Goal: Use online tool/utility: Utilize a website feature to perform a specific function

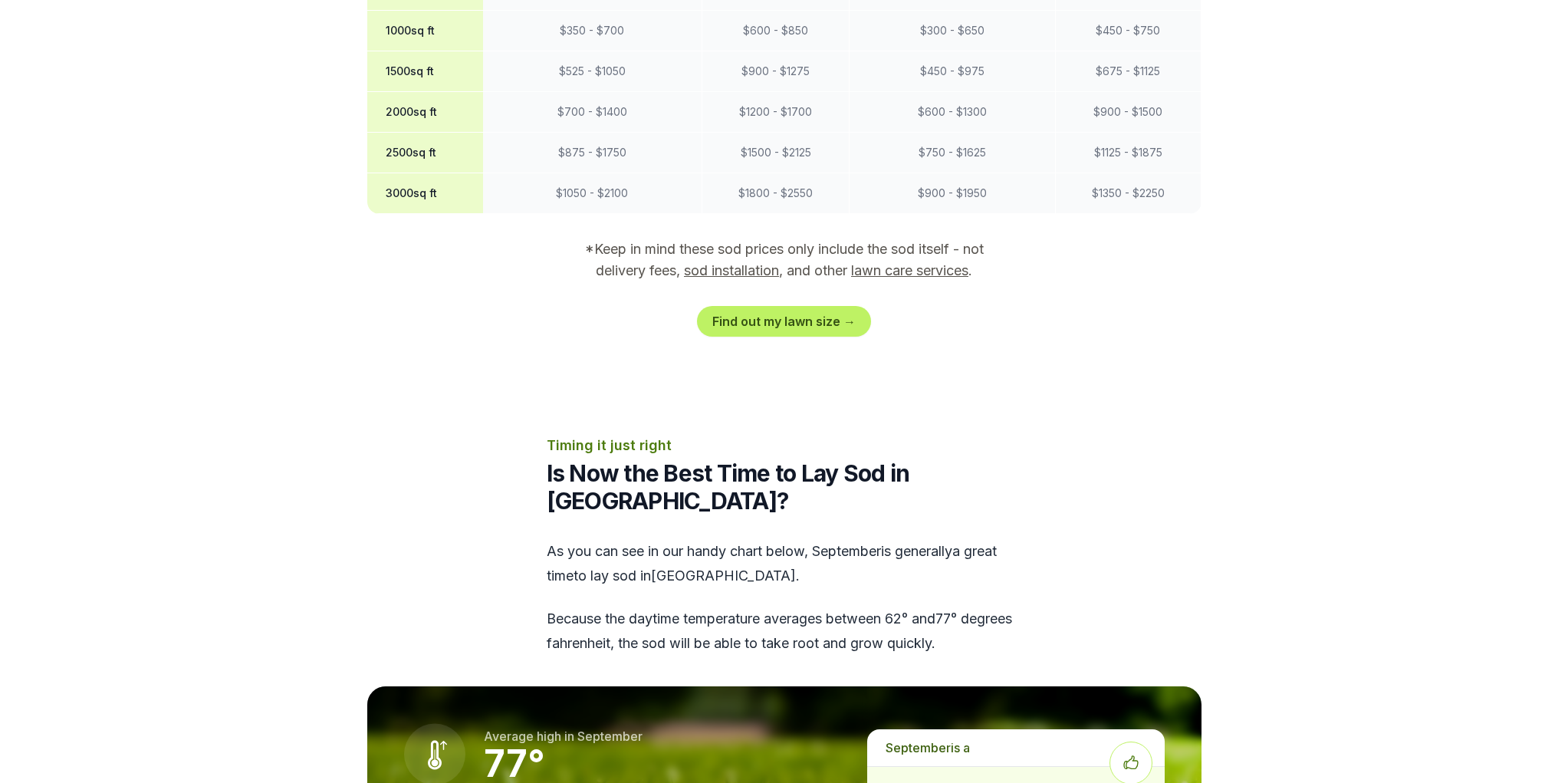
scroll to position [1477, 0]
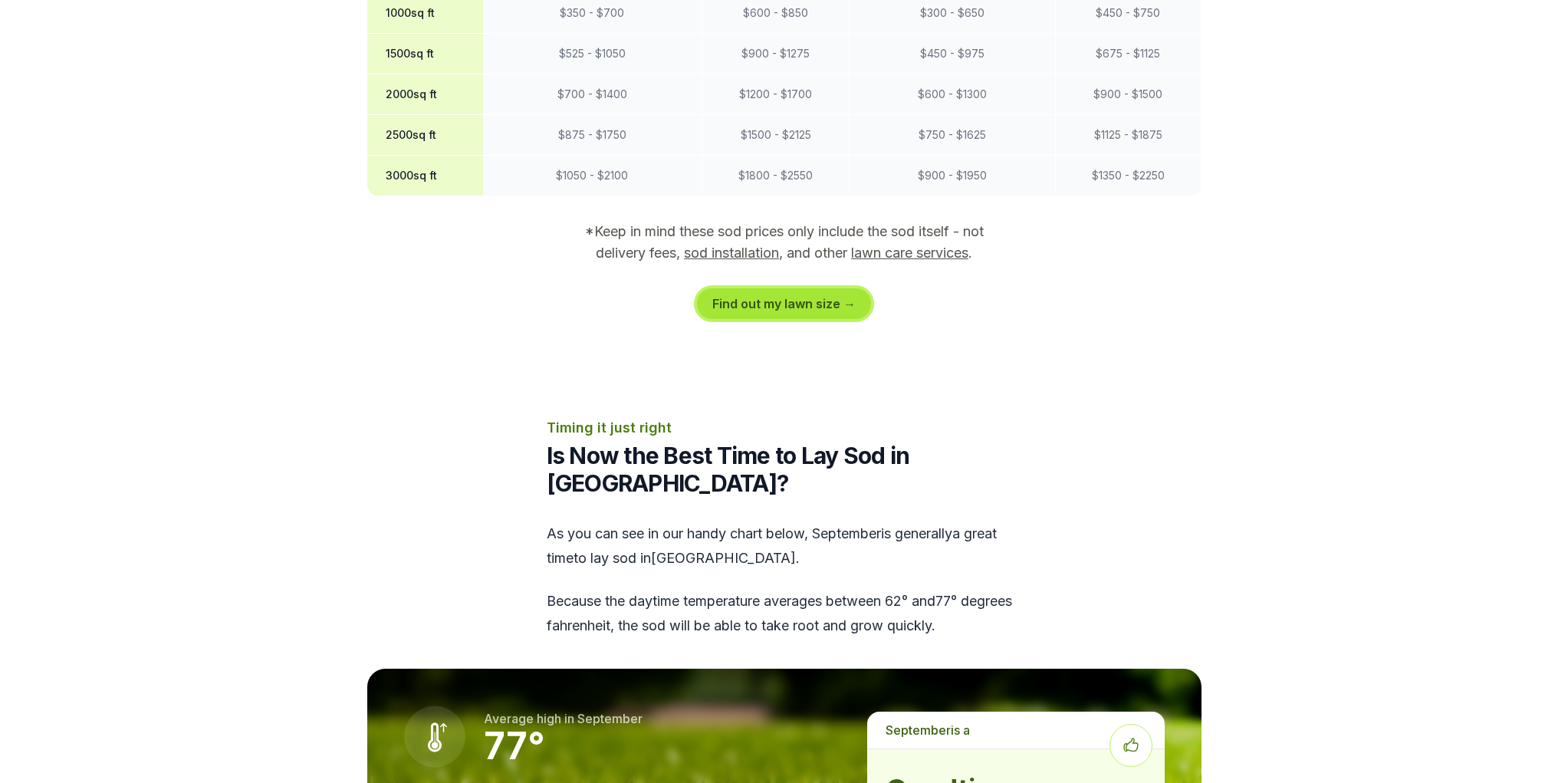
click at [832, 288] on link "Find out my lawn size →" at bounding box center [784, 303] width 174 height 31
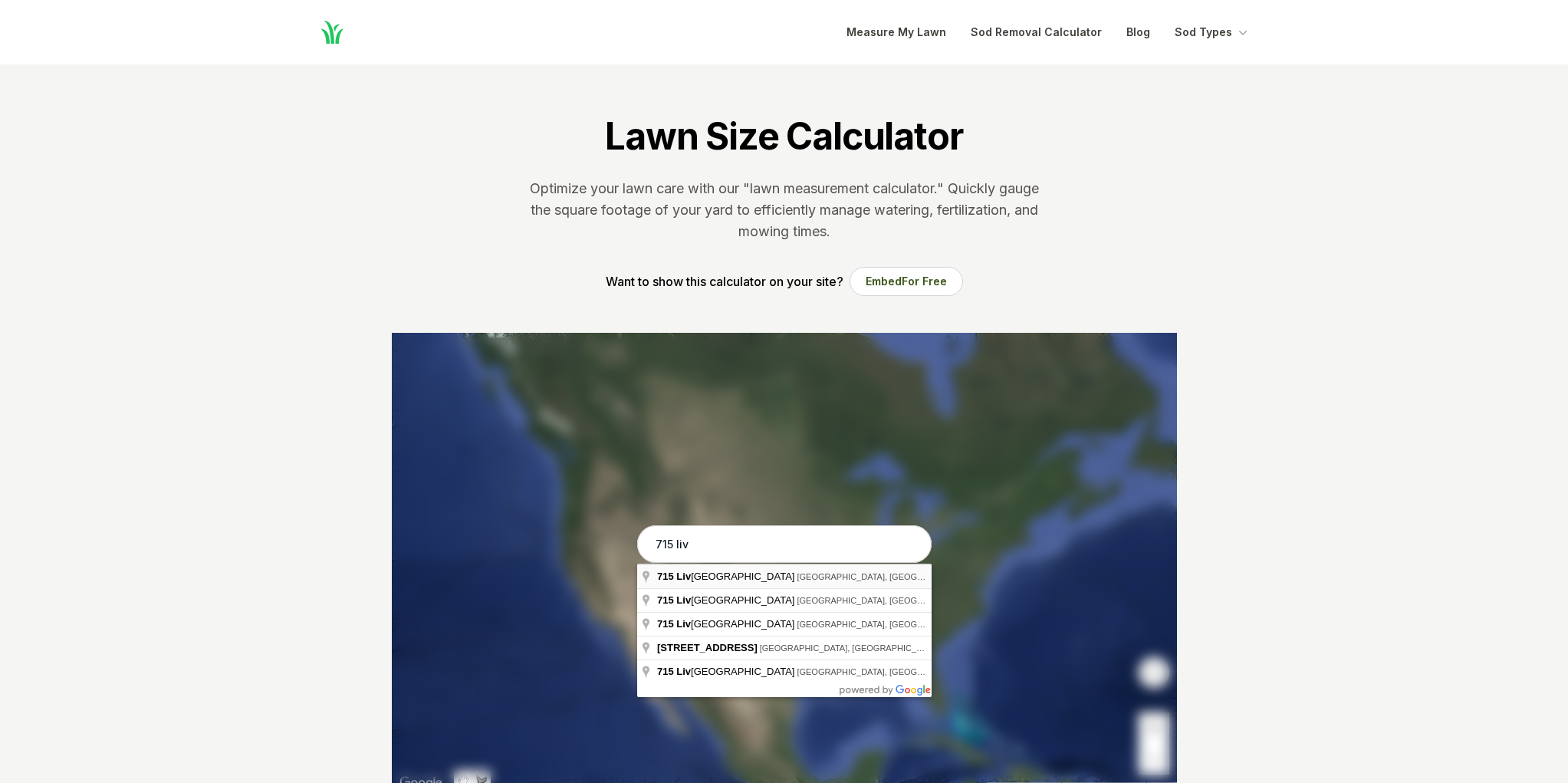
type input "[STREET_ADDRESS][PERSON_NAME]"
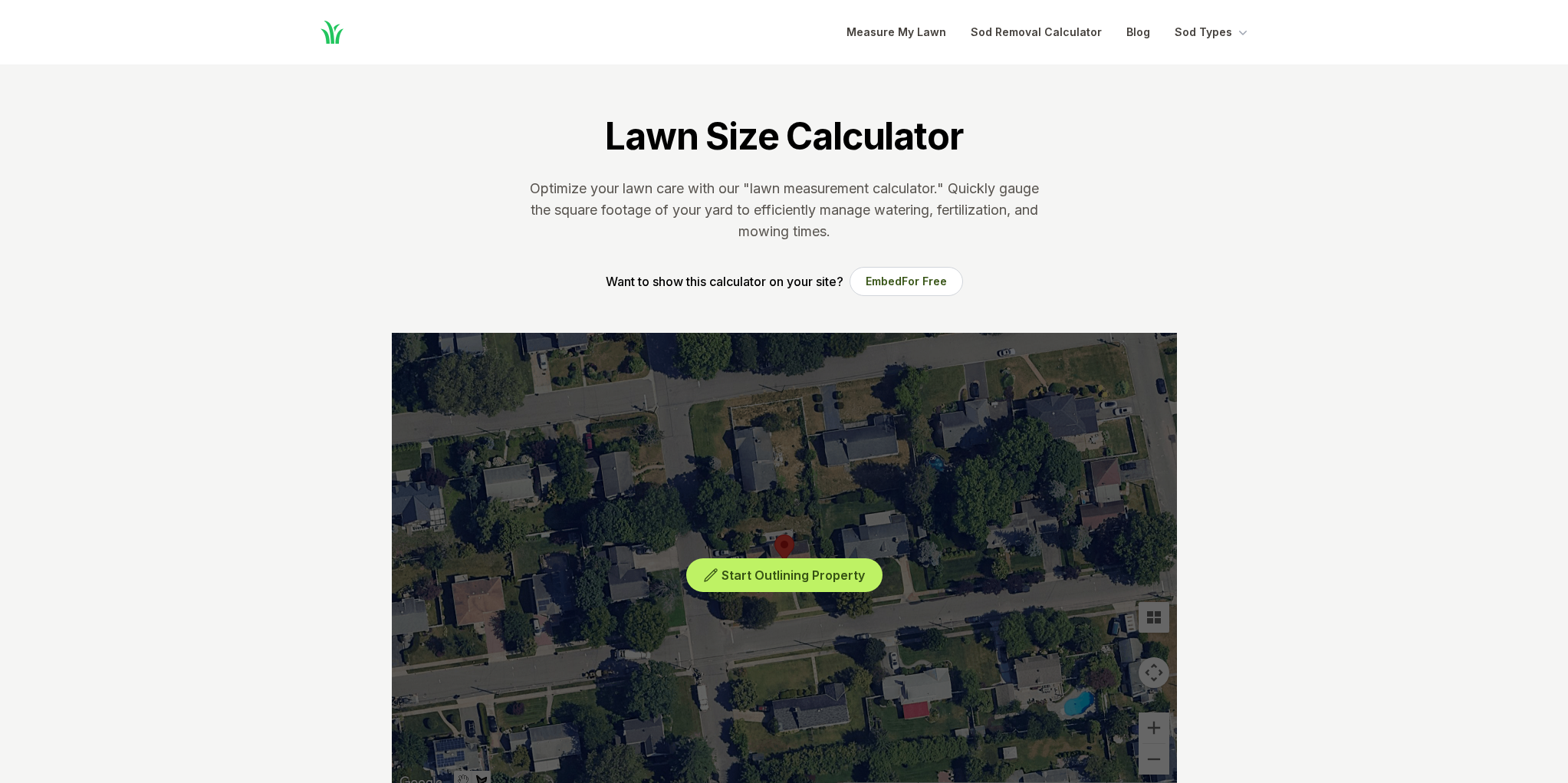
drag, startPoint x: 804, startPoint y: 509, endPoint x: 725, endPoint y: 523, distance: 80.2
click at [725, 523] on div "Start Outlining Property" at bounding box center [784, 563] width 785 height 460
click at [748, 579] on span "Start Outlining Property" at bounding box center [793, 575] width 143 height 15
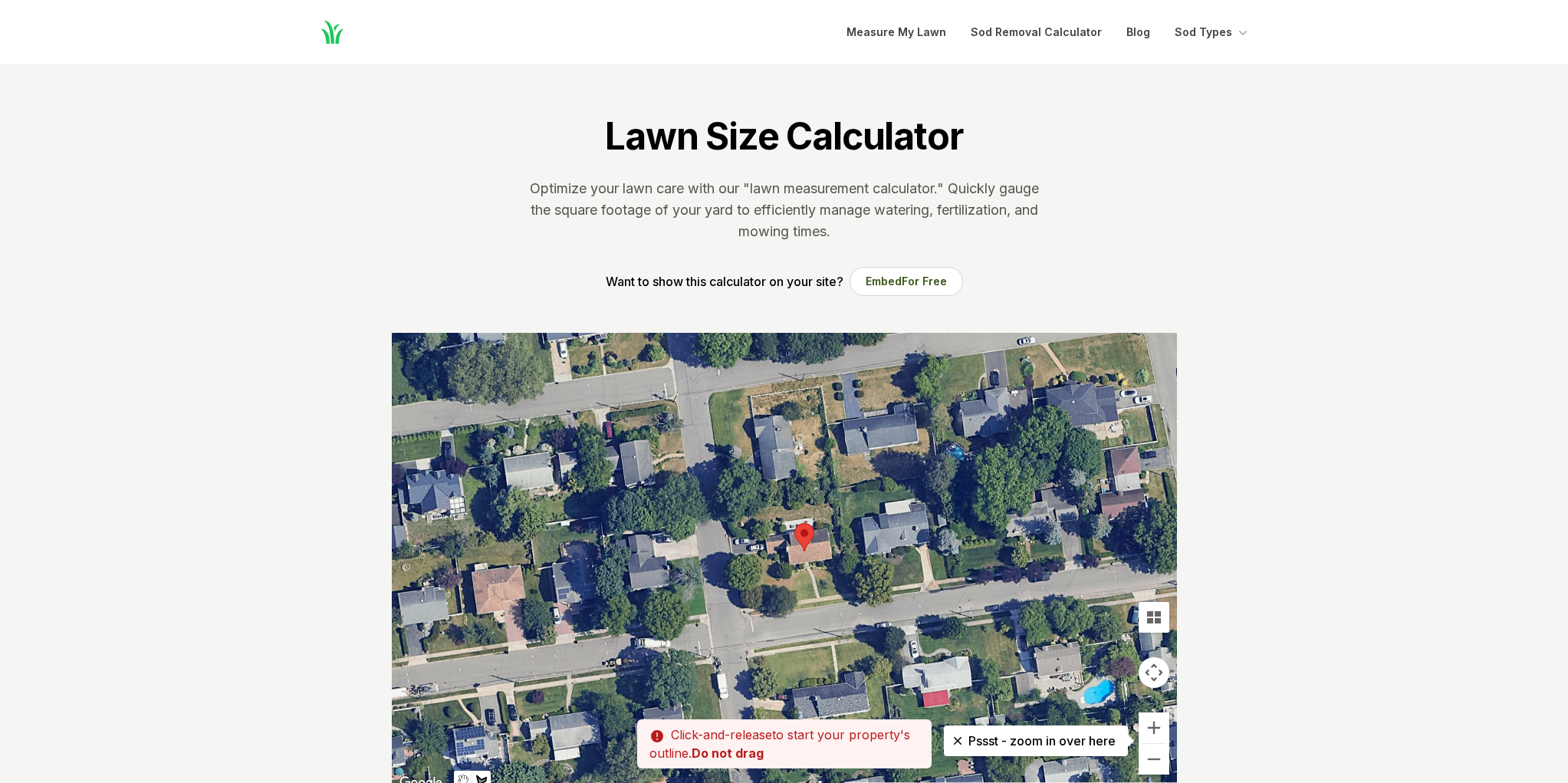
drag, startPoint x: 732, startPoint y: 616, endPoint x: 755, endPoint y: 605, distance: 25.5
click at [755, 605] on div at bounding box center [784, 563] width 785 height 460
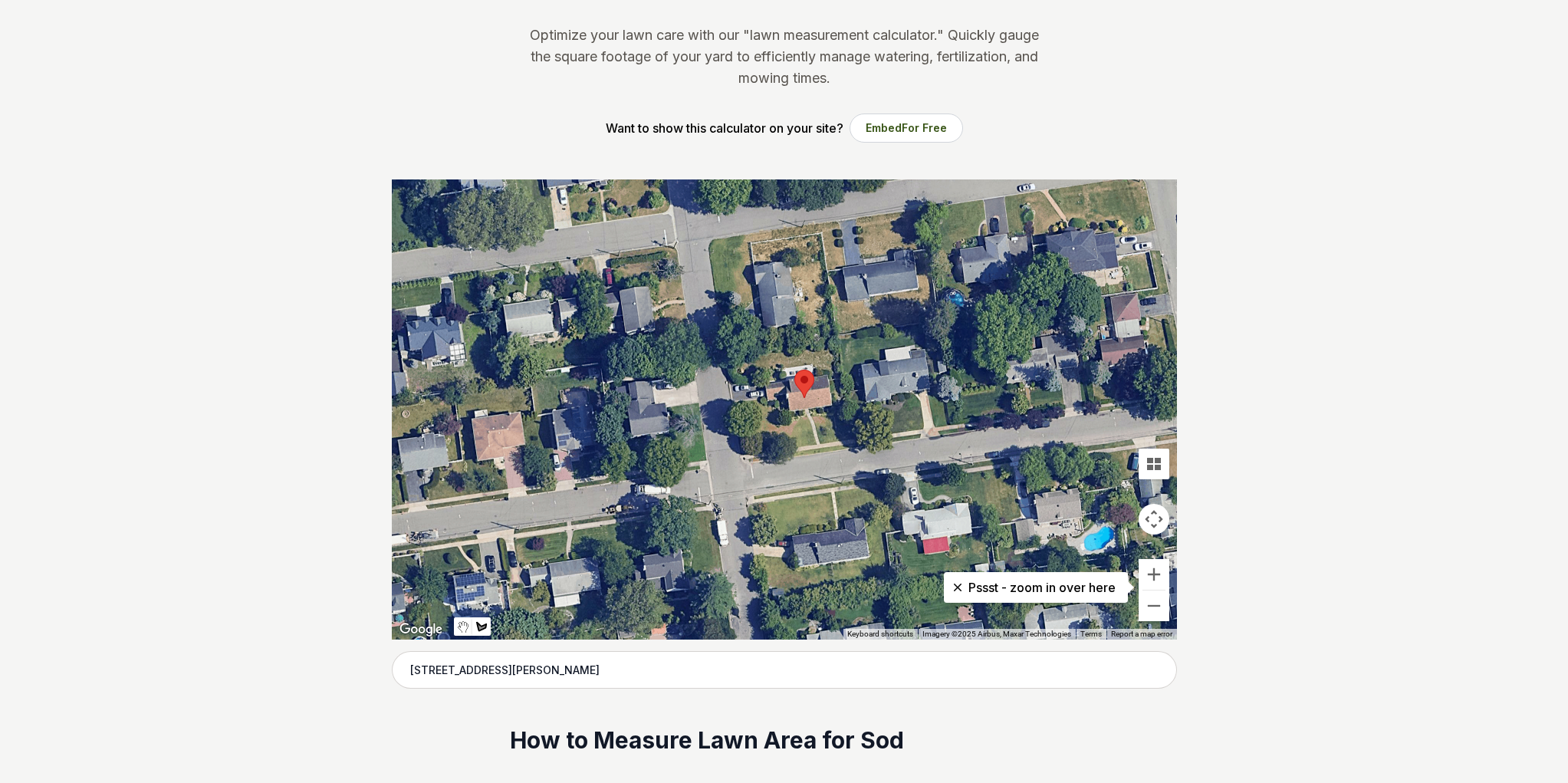
scroll to position [155, 0]
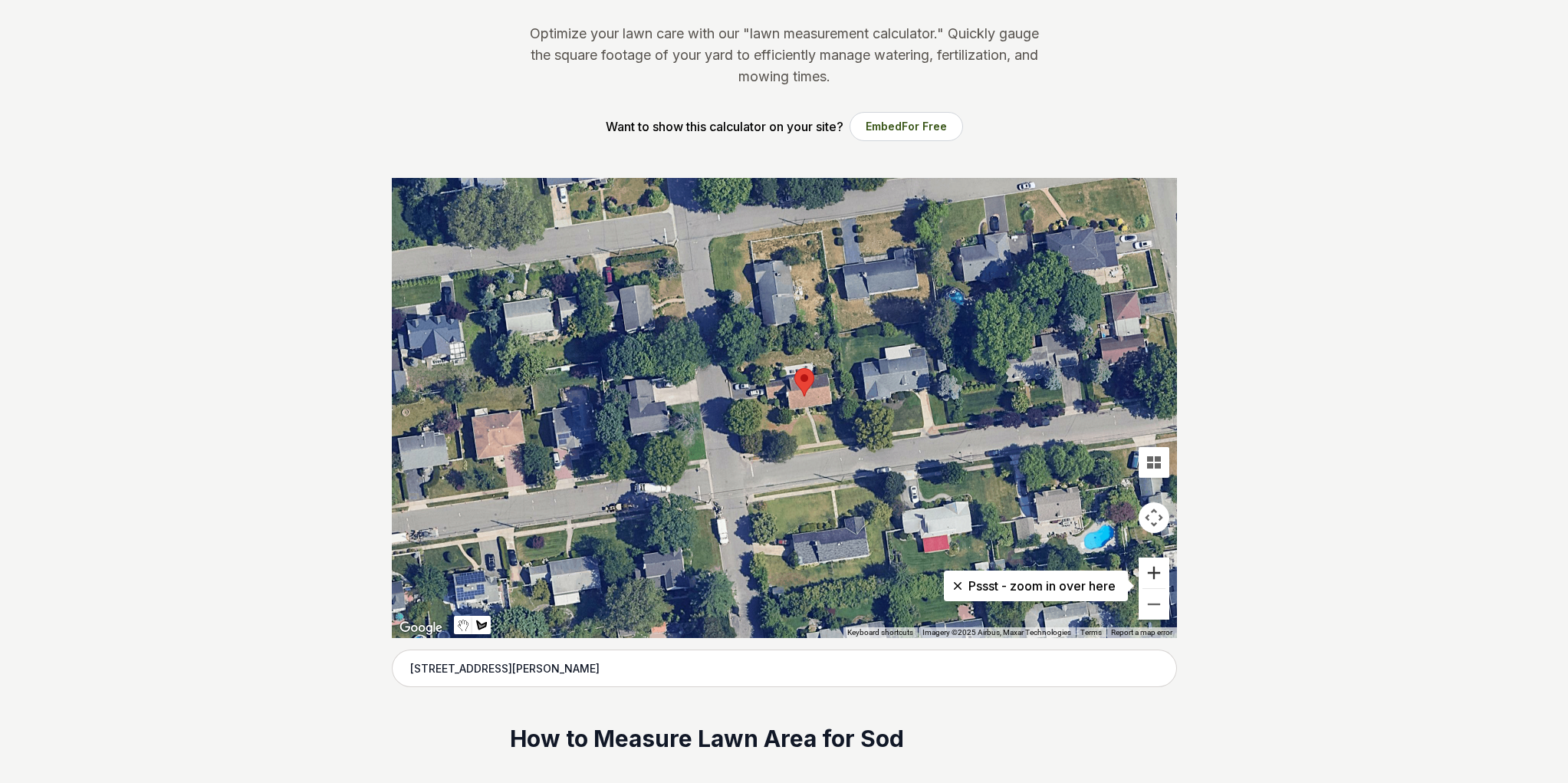
click at [1156, 573] on button "Zoom in" at bounding box center [1154, 573] width 31 height 31
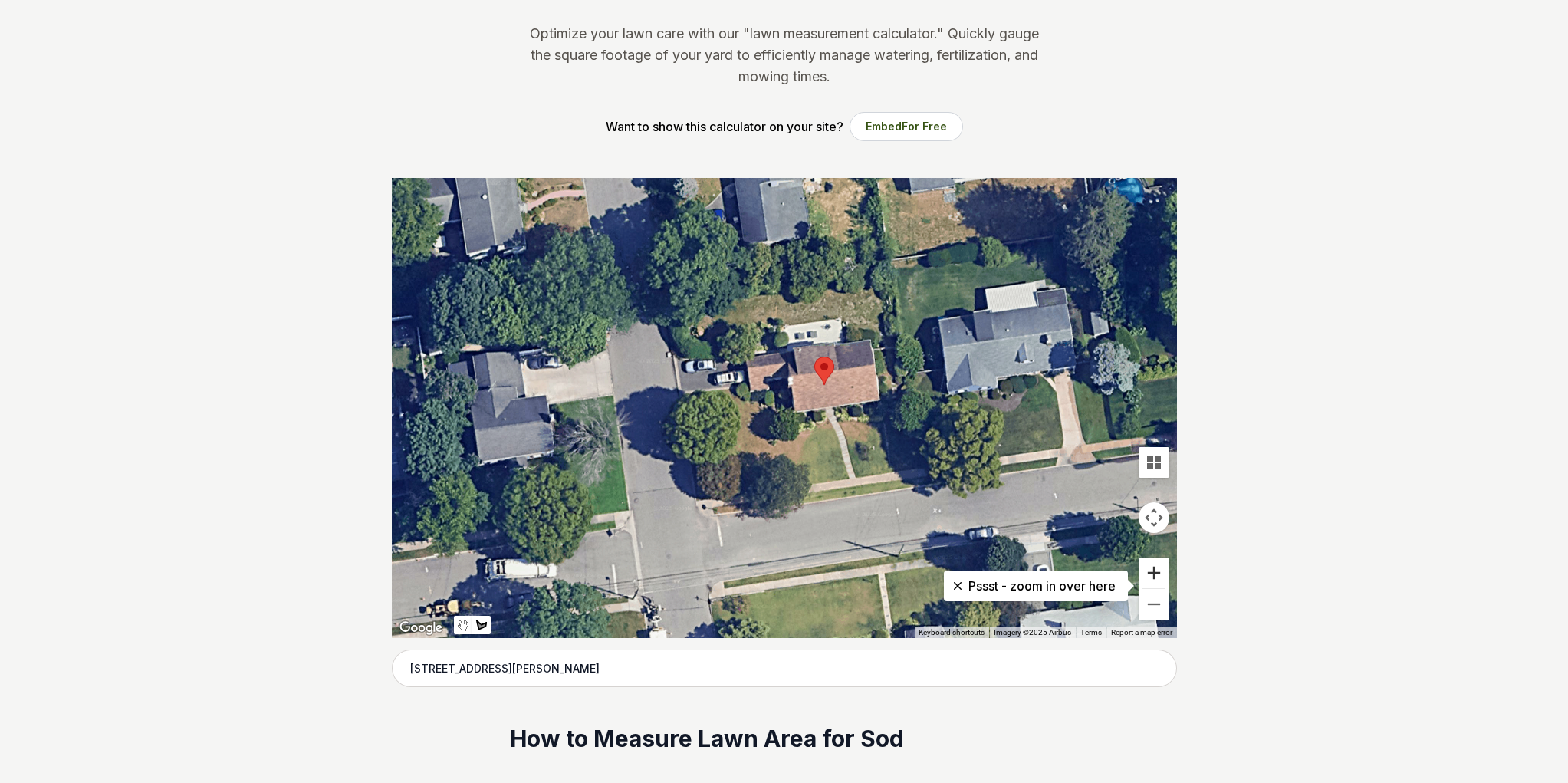
click at [1156, 573] on button "Zoom in" at bounding box center [1154, 573] width 31 height 31
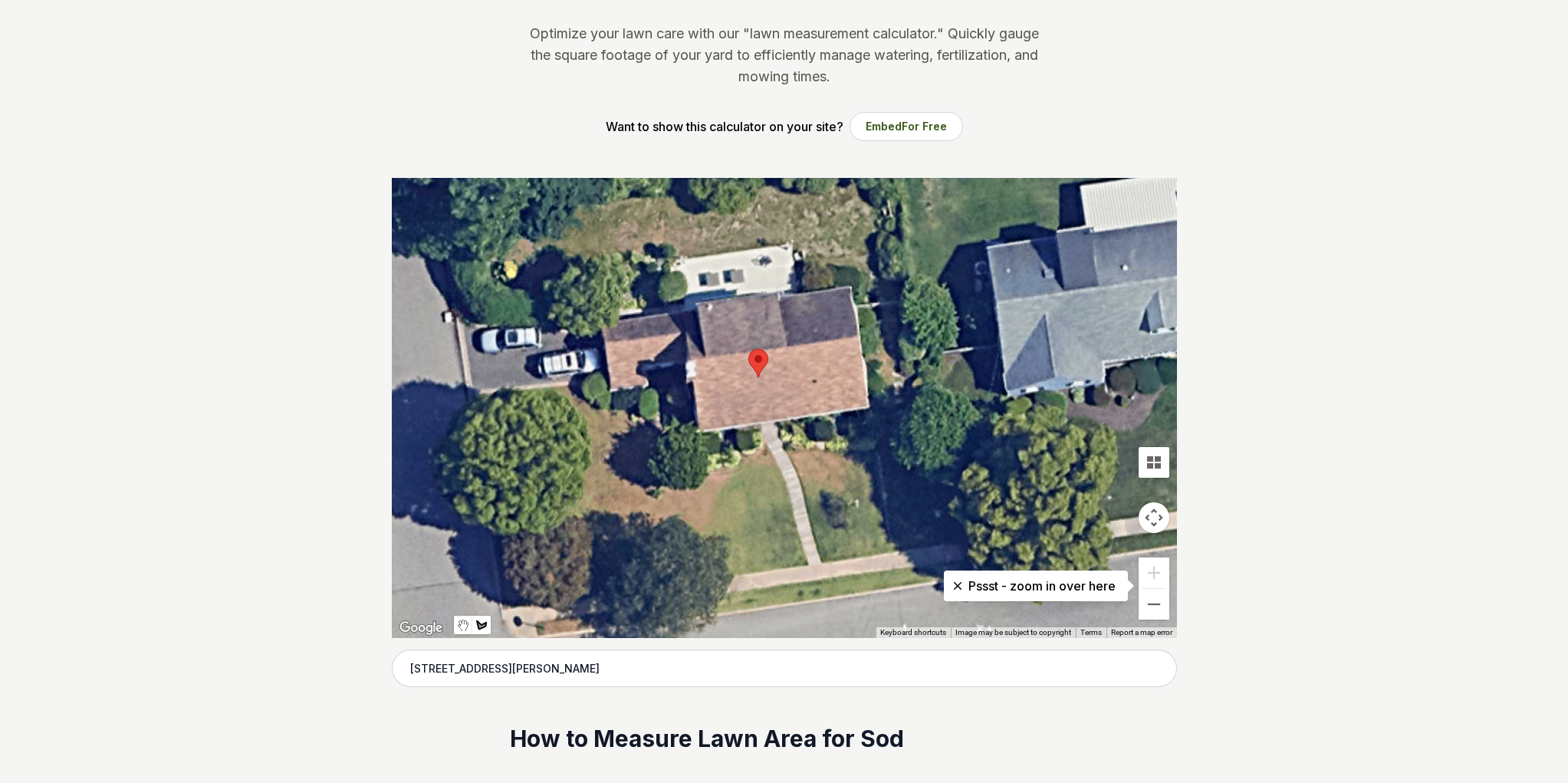
drag, startPoint x: 1054, startPoint y: 534, endPoint x: 956, endPoint y: 546, distance: 98.7
click at [956, 546] on div at bounding box center [784, 408] width 785 height 460
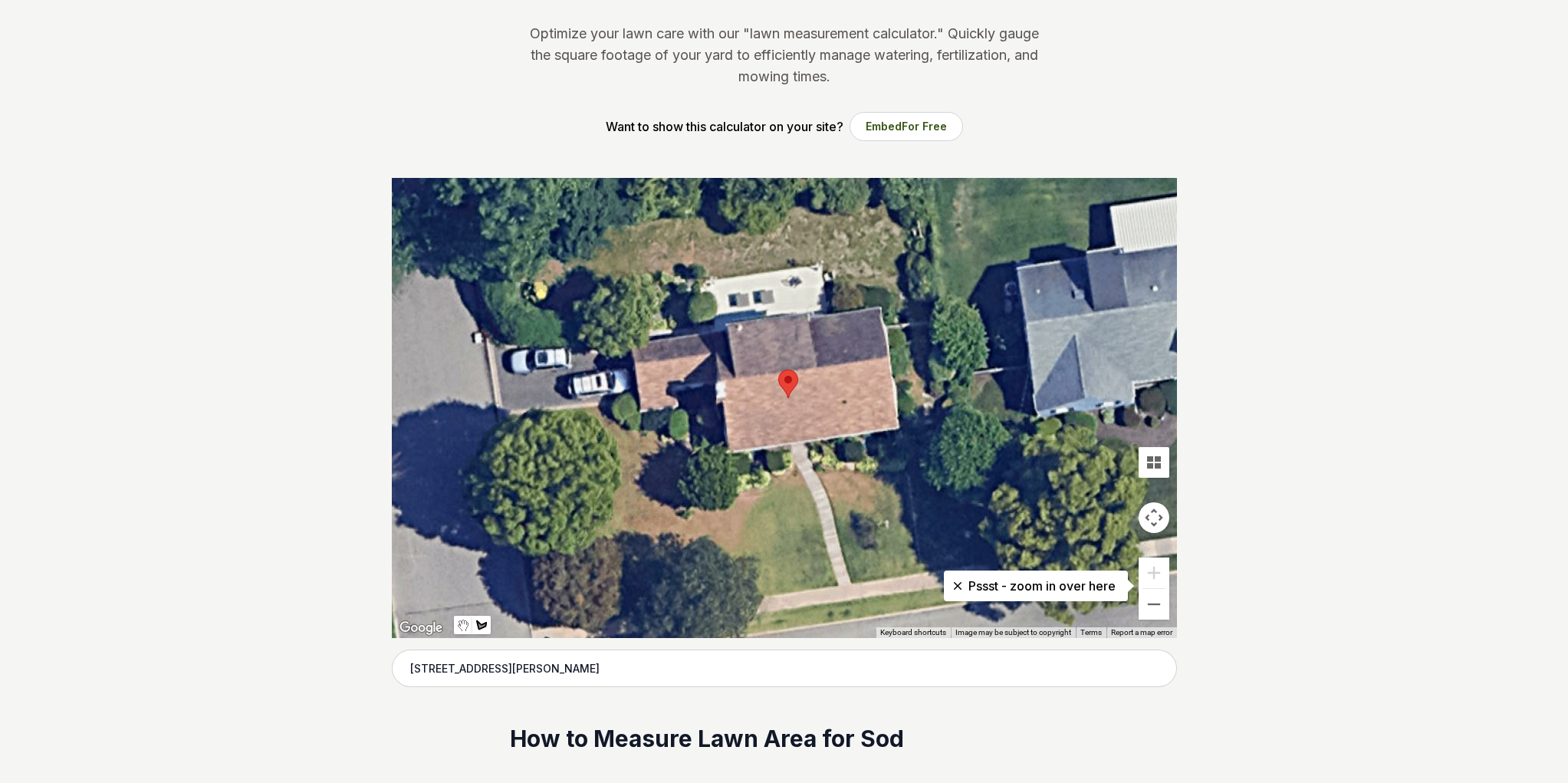
drag, startPoint x: 965, startPoint y: 515, endPoint x: 999, endPoint y: 534, distance: 38.9
click at [999, 534] on div at bounding box center [784, 408] width 785 height 460
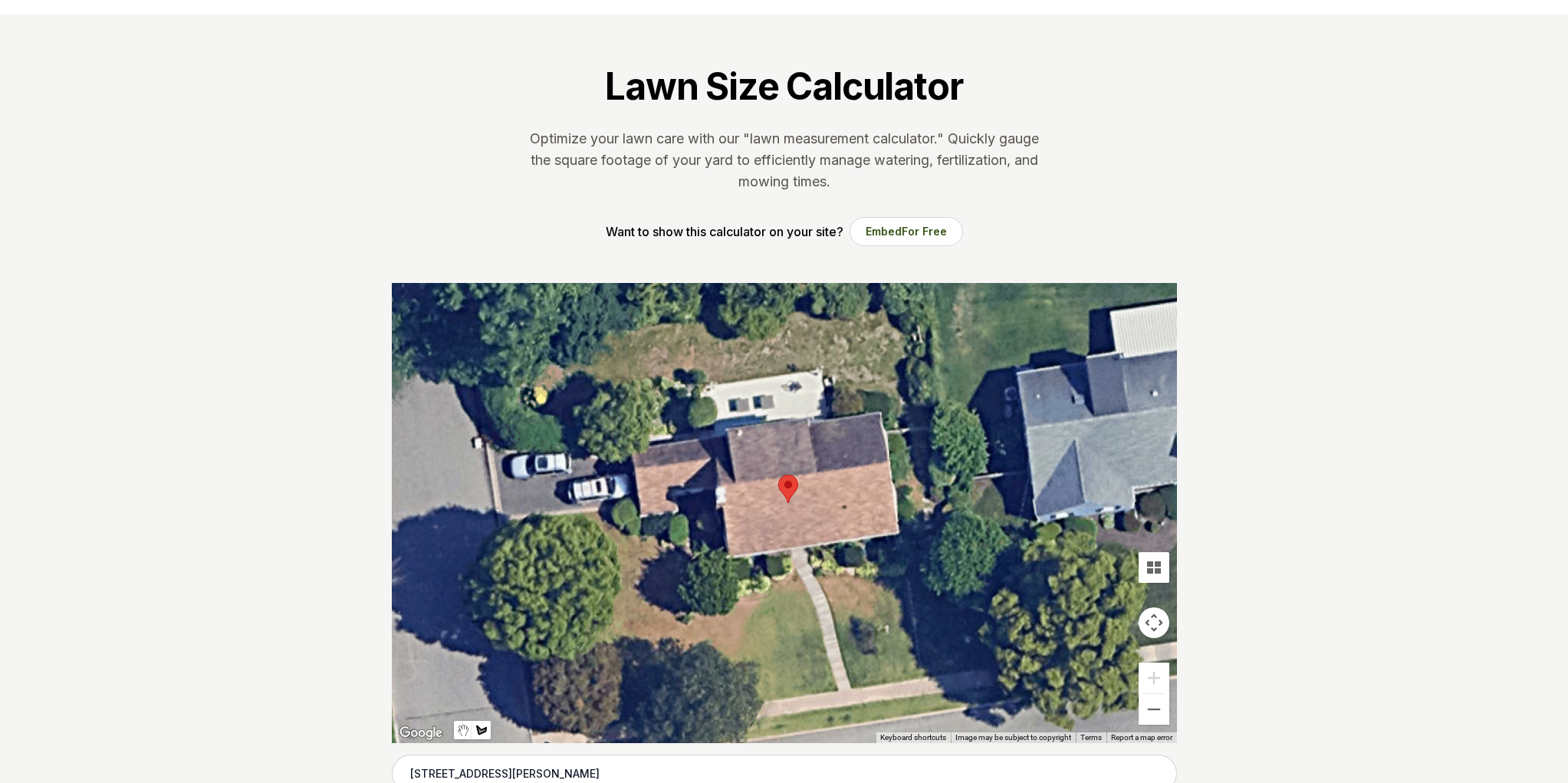
scroll to position [0, 0]
